Goal: Task Accomplishment & Management: Use online tool/utility

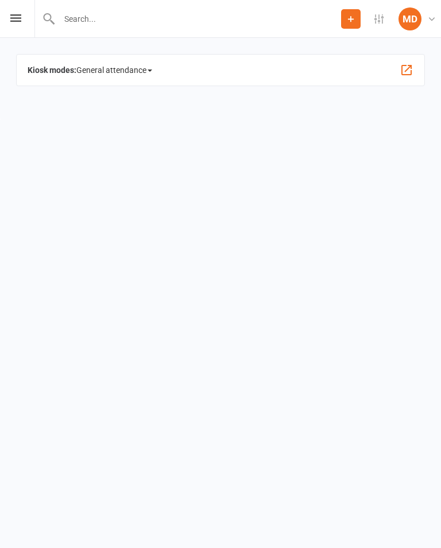
click at [151, 74] on span "General attendance" at bounding box center [114, 70] width 76 height 18
click at [139, 136] on link "Class" at bounding box center [138, 132] width 123 height 23
click at [148, 74] on span "General attendance" at bounding box center [114, 70] width 76 height 18
click at [136, 131] on link "Class" at bounding box center [138, 132] width 123 height 23
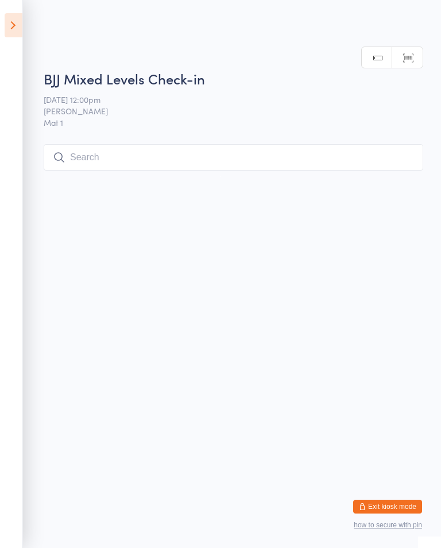
click at [183, 149] on input "search" at bounding box center [234, 157] width 380 height 26
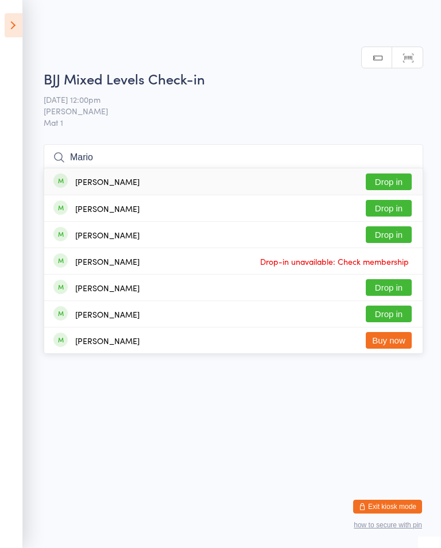
type input "Mario"
click at [398, 174] on button "Drop in" at bounding box center [389, 182] width 46 height 17
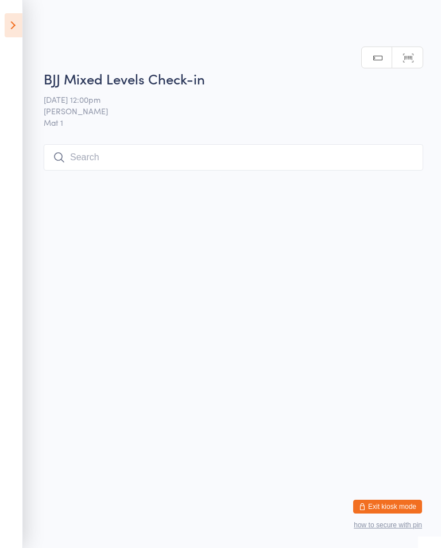
scroll to position [0, 0]
click at [186, 156] on input "search" at bounding box center [234, 157] width 380 height 26
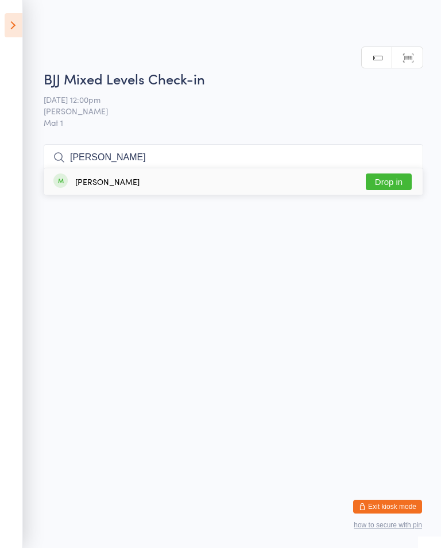
type input "Wade"
click at [394, 174] on button "Drop in" at bounding box center [389, 182] width 46 height 17
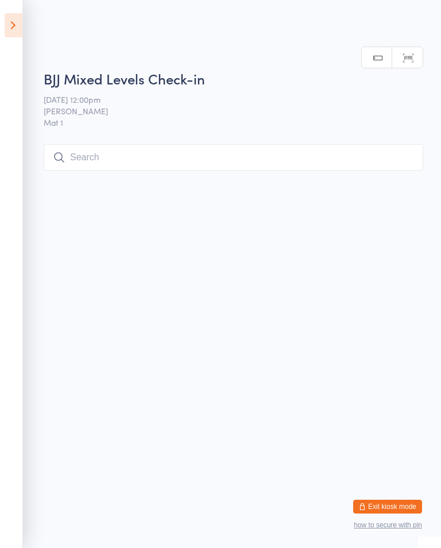
scroll to position [0, 0]
click at [218, 146] on input "search" at bounding box center [234, 157] width 380 height 26
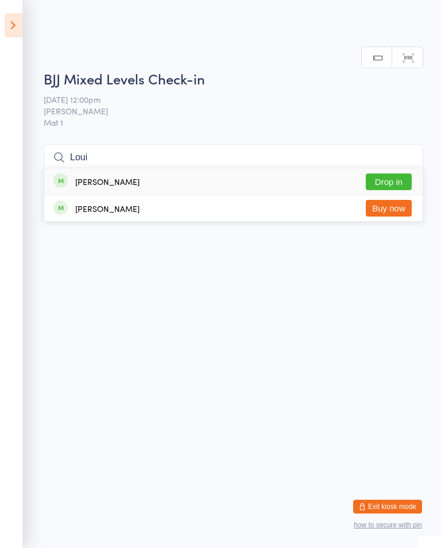
type input "Loui"
click at [390, 174] on button "Drop in" at bounding box center [389, 182] width 46 height 17
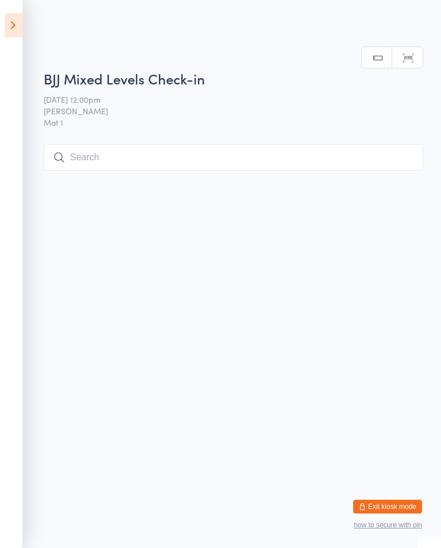
scroll to position [0, 0]
click at [344, 145] on input "search" at bounding box center [234, 157] width 380 height 26
type input "O"
type input "Olex"
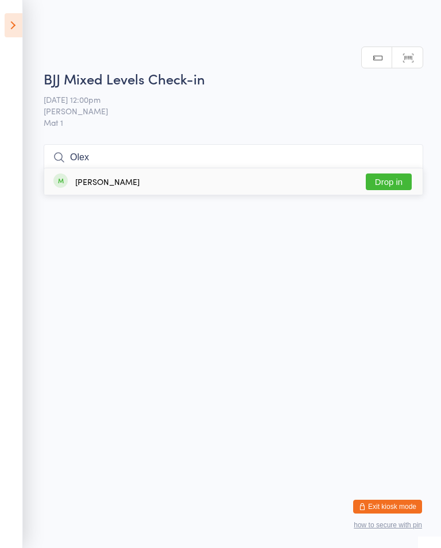
click at [145, 168] on div "Olexiy Piroshenko Drop in" at bounding box center [233, 181] width 379 height 26
